Goal: Obtain resource: Obtain resource

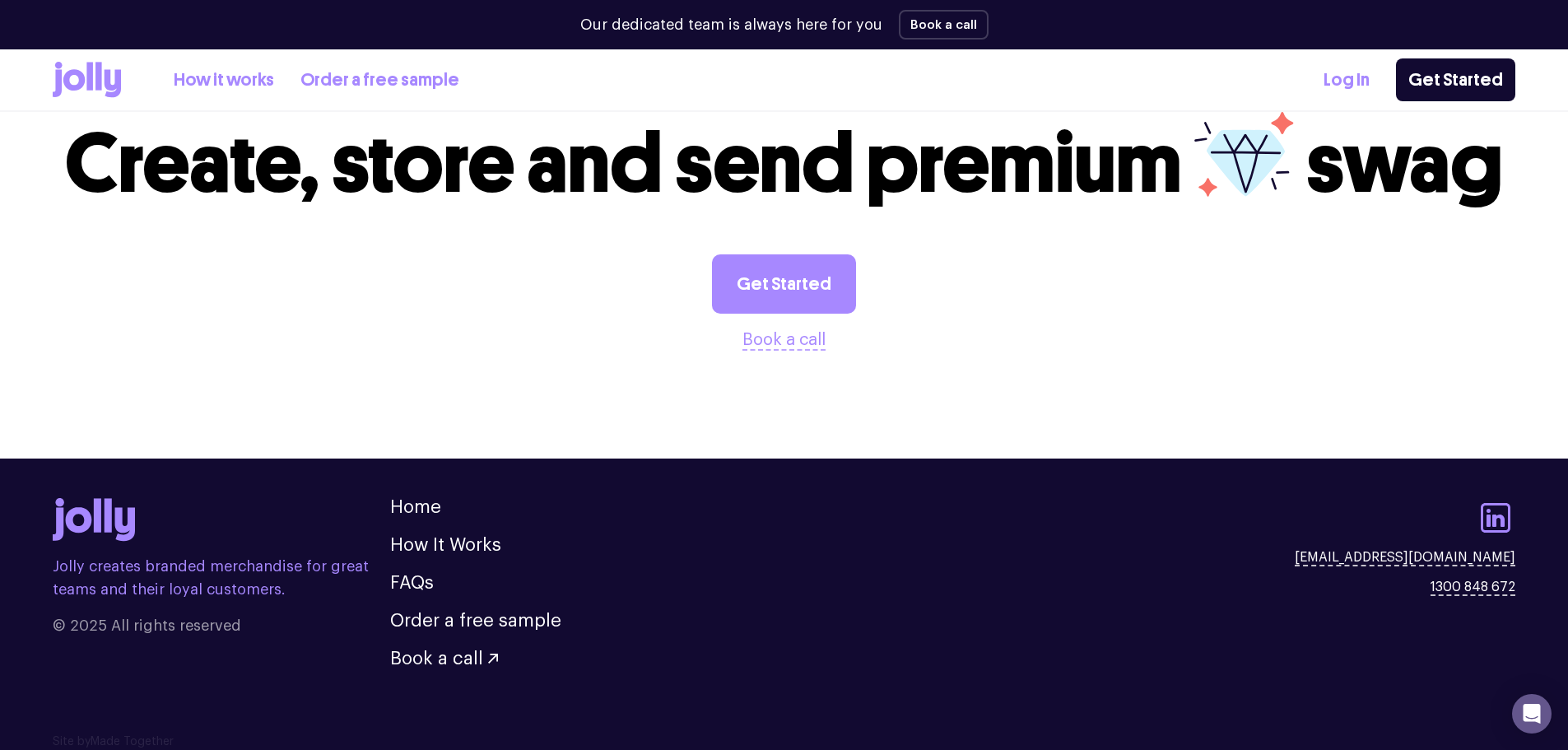
scroll to position [1737, 0]
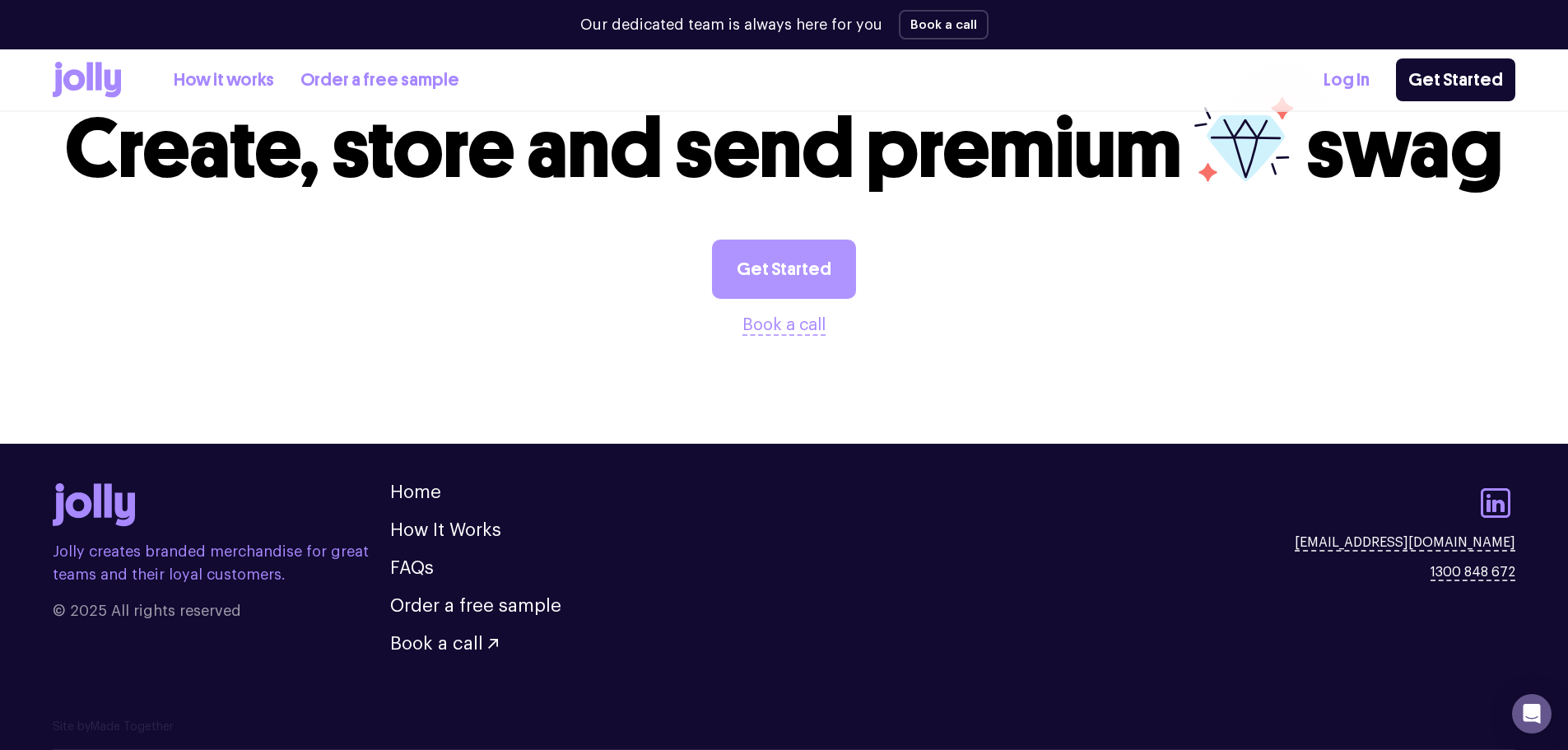
click at [778, 279] on link "Get Started" at bounding box center [784, 269] width 144 height 59
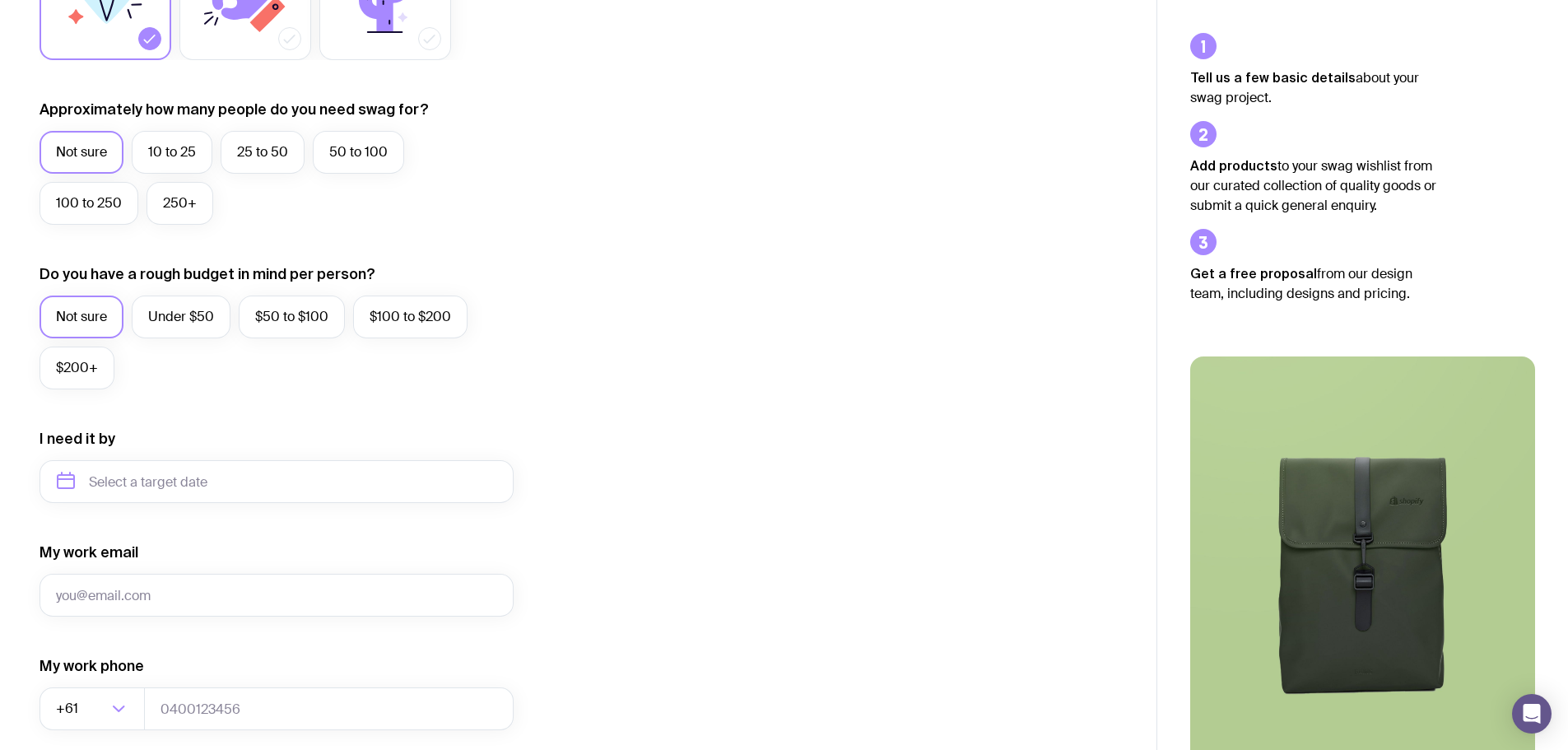
scroll to position [412, 0]
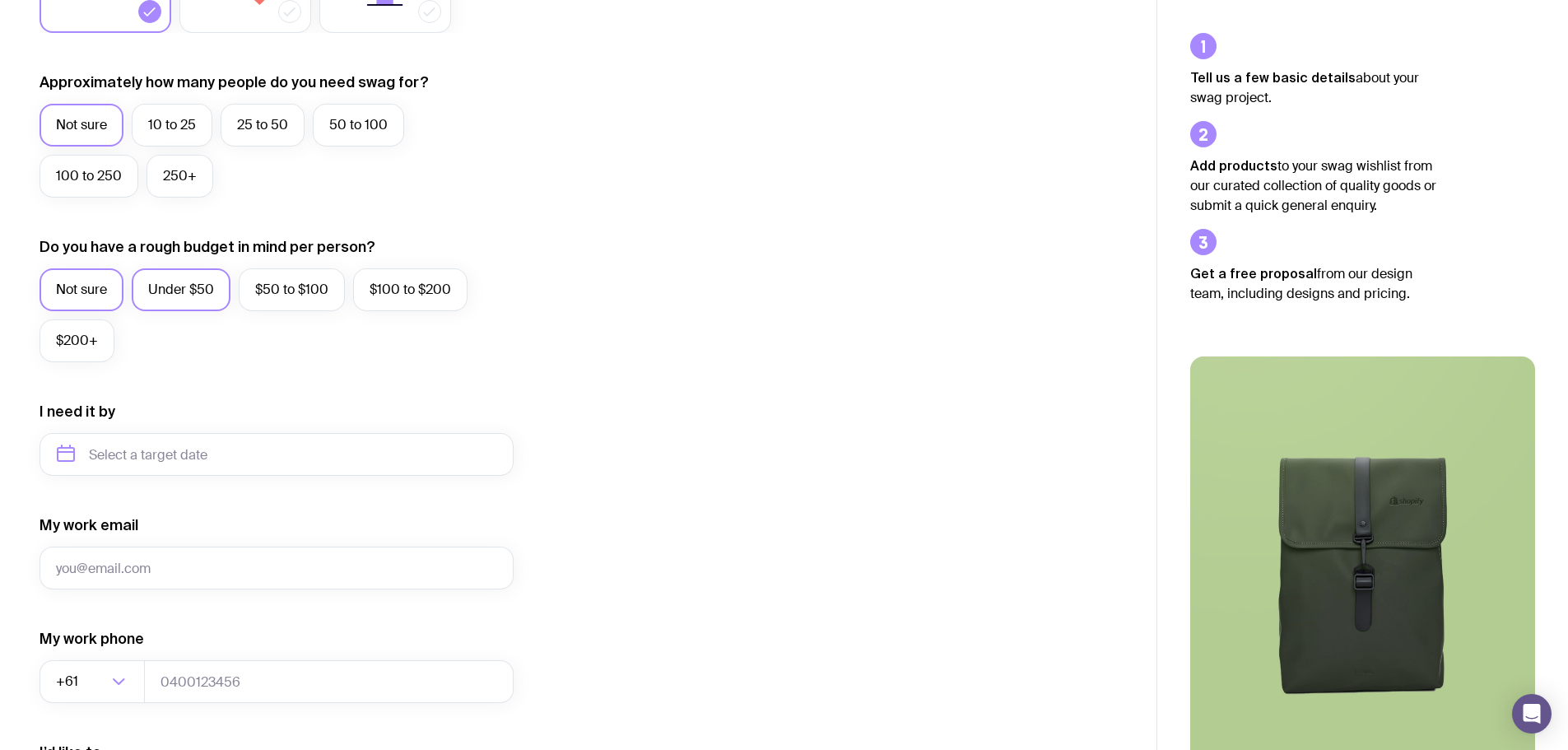
click at [184, 287] on label "Under $50" at bounding box center [180, 290] width 99 height 43
click at [0, 0] on input "Under $50" at bounding box center [0, 0] width 0 height 0
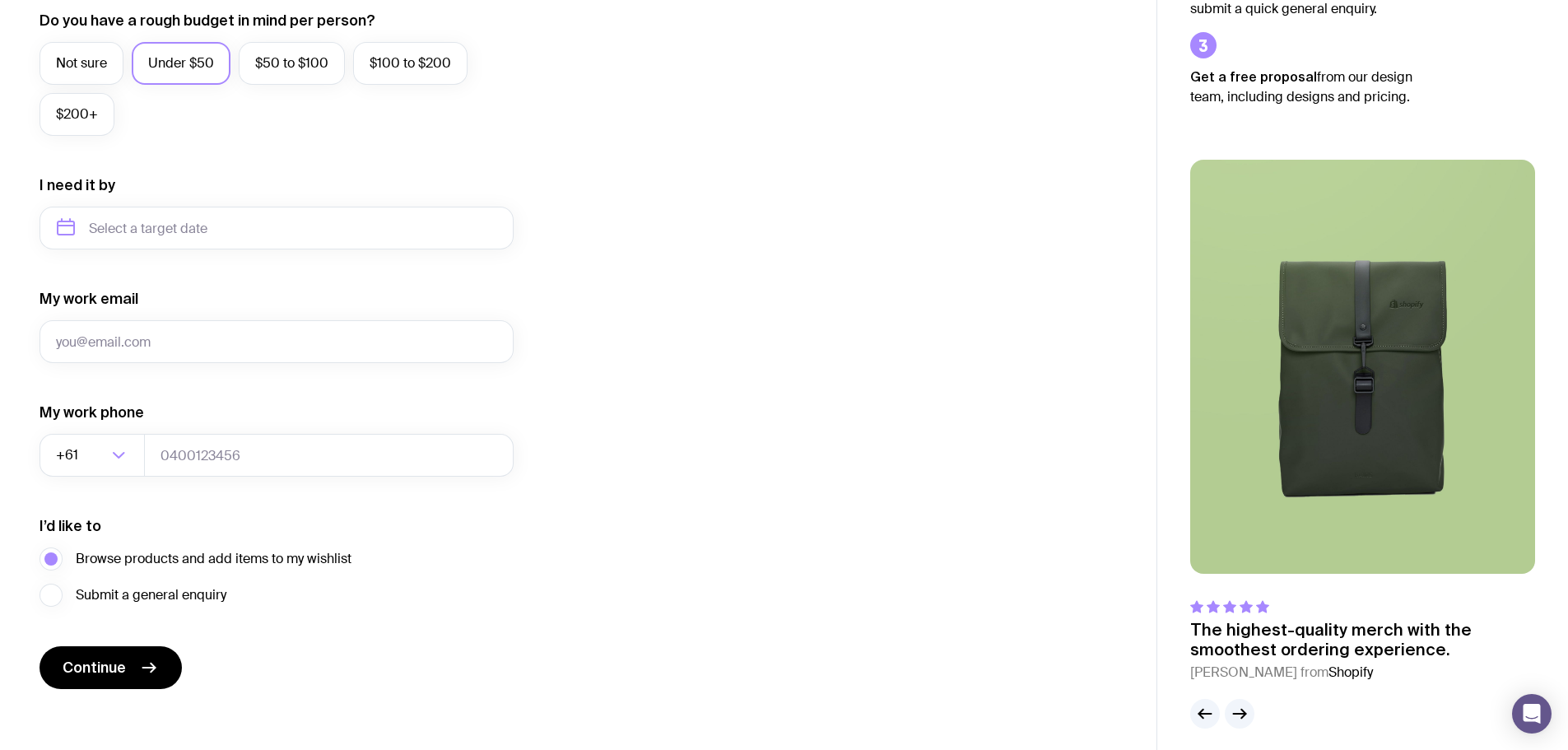
scroll to position [649, 0]
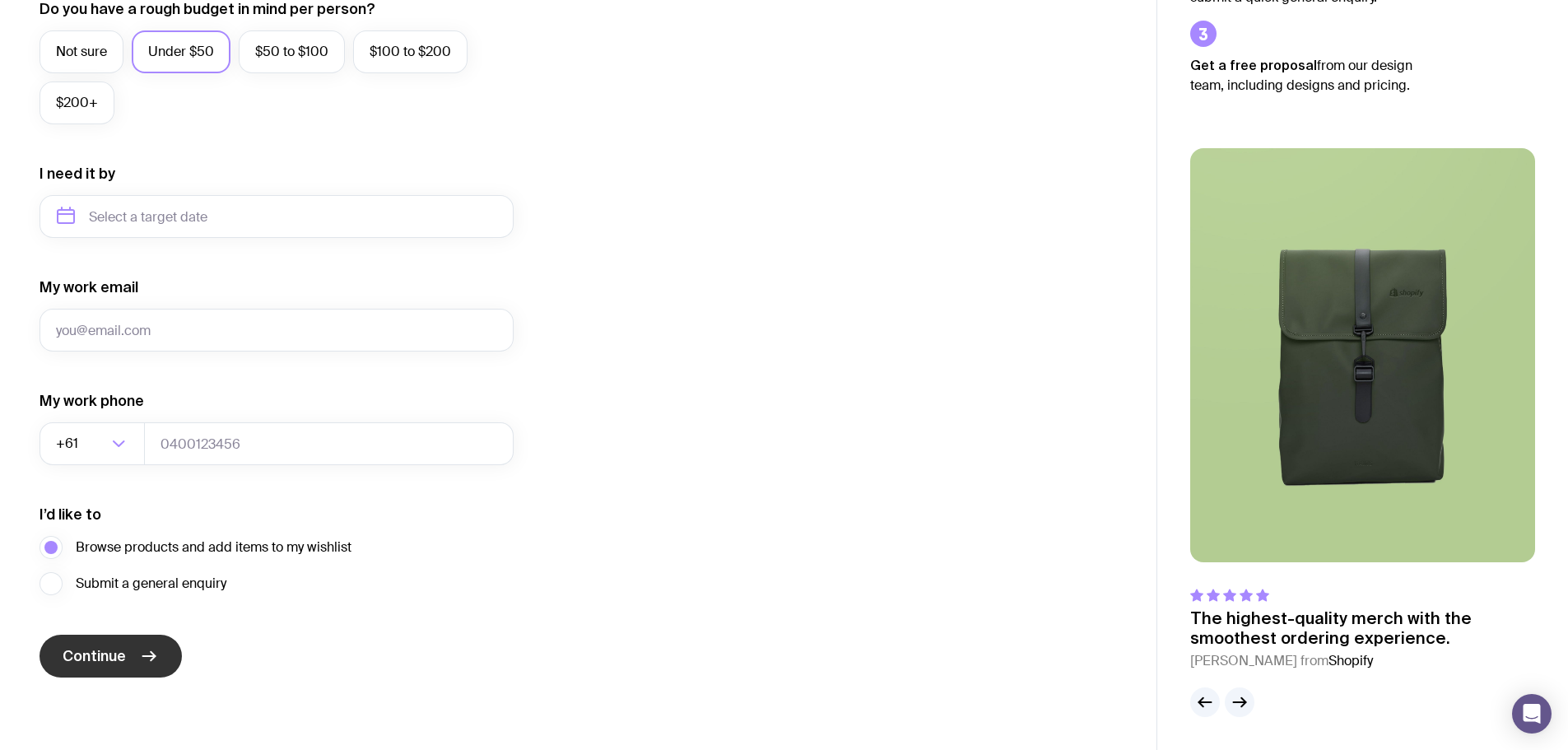
click at [155, 662] on icon "submit" at bounding box center [148, 655] width 19 height 19
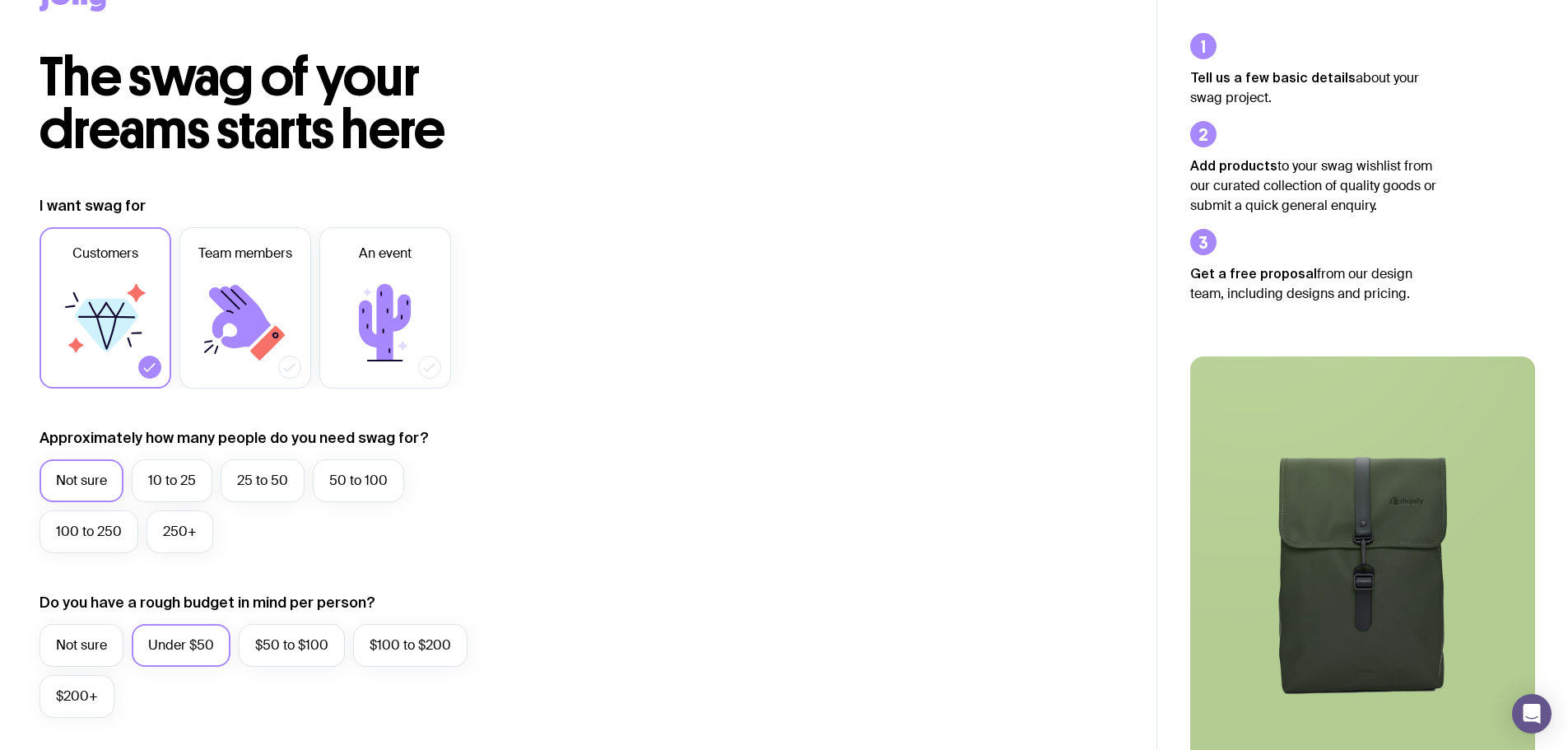
scroll to position [0, 0]
